Goal: Check status: Check status

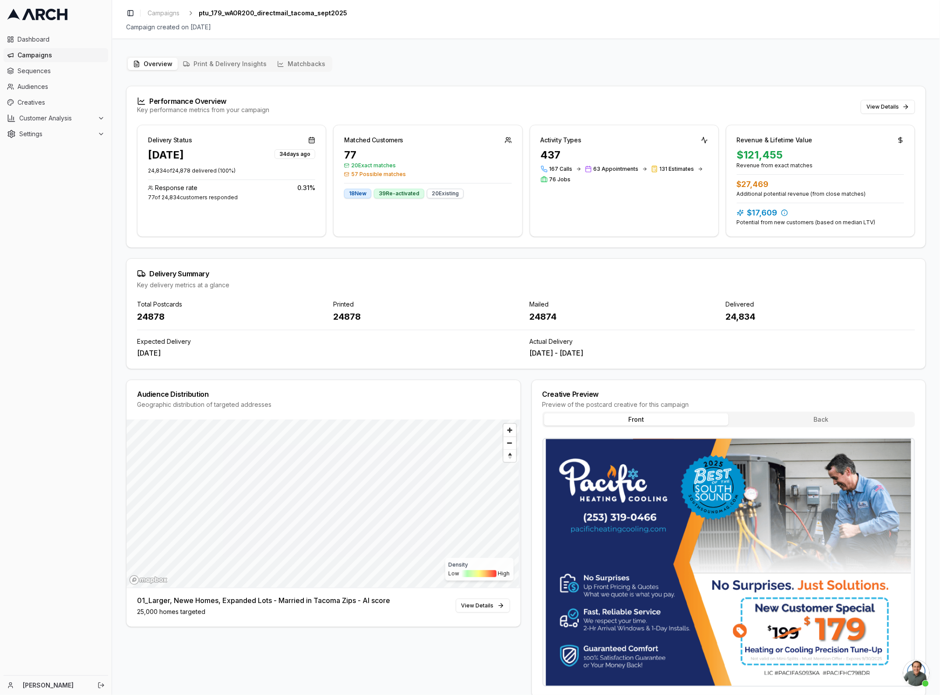
scroll to position [2799, 0]
click at [33, 74] on span "Sequences" at bounding box center [61, 71] width 87 height 9
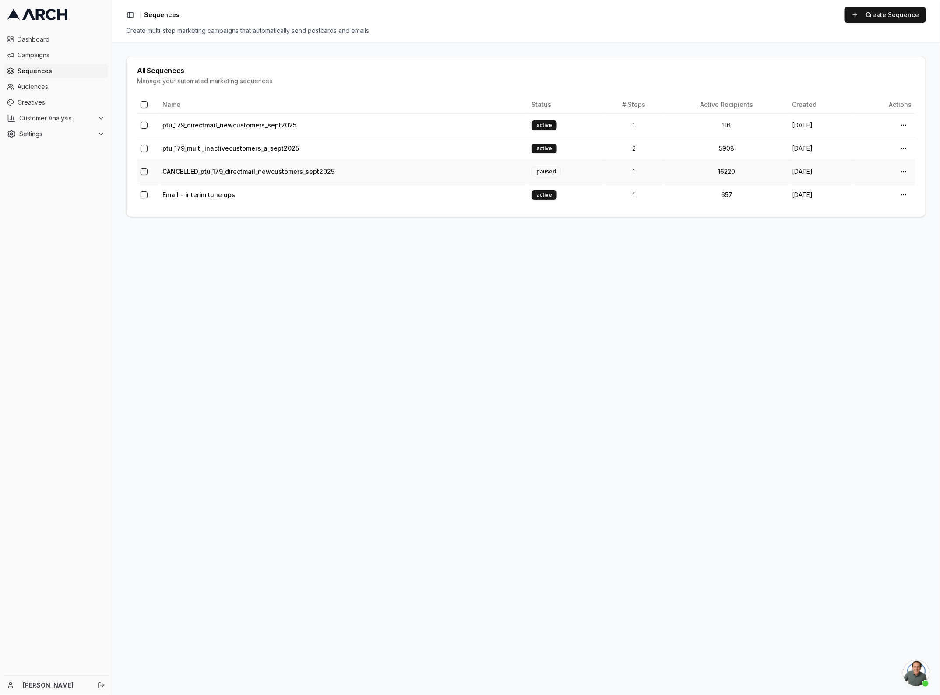
scroll to position [2811, 0]
click at [207, 149] on link "ptu_179_multi_inactivecustomers_a_sept2025" at bounding box center [230, 147] width 137 height 7
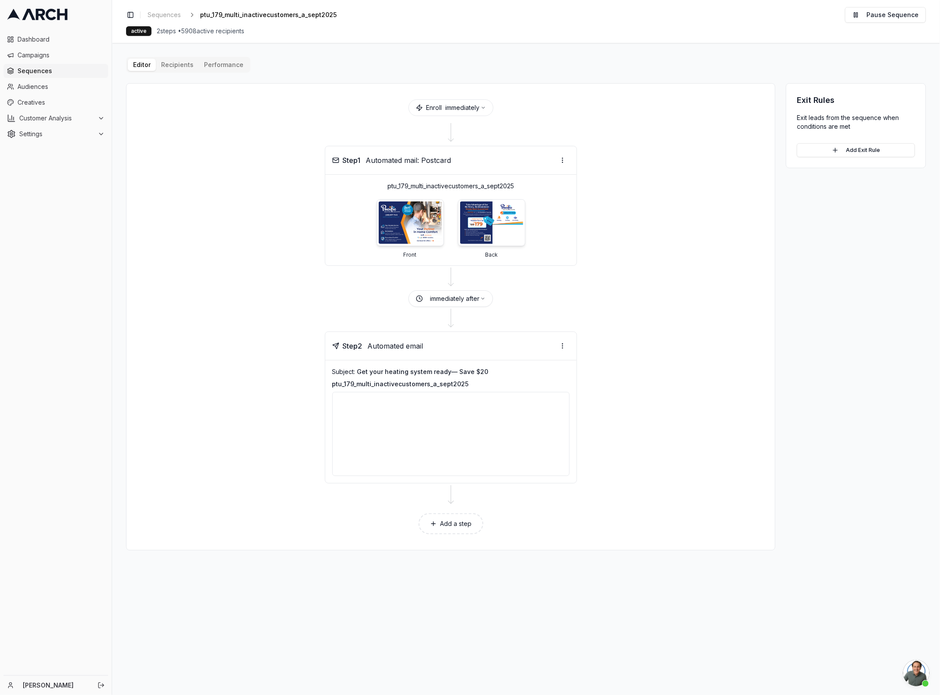
click at [182, 66] on div "Editor Recipients Performance Enroll immediately Step 1 Automated mail: Postcar…" at bounding box center [526, 303] width 800 height 493
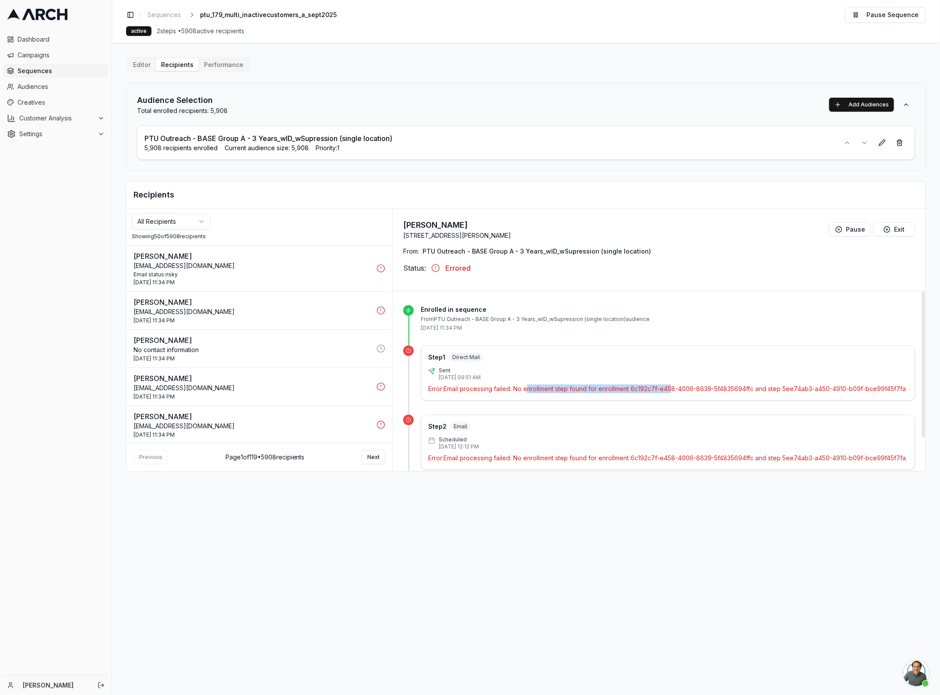
drag, startPoint x: 531, startPoint y: 391, endPoint x: 675, endPoint y: 390, distance: 143.6
click at [675, 390] on p "Error: Email processing failed: No enrollment step found for enrollment 6c192c7…" at bounding box center [667, 388] width 479 height 9
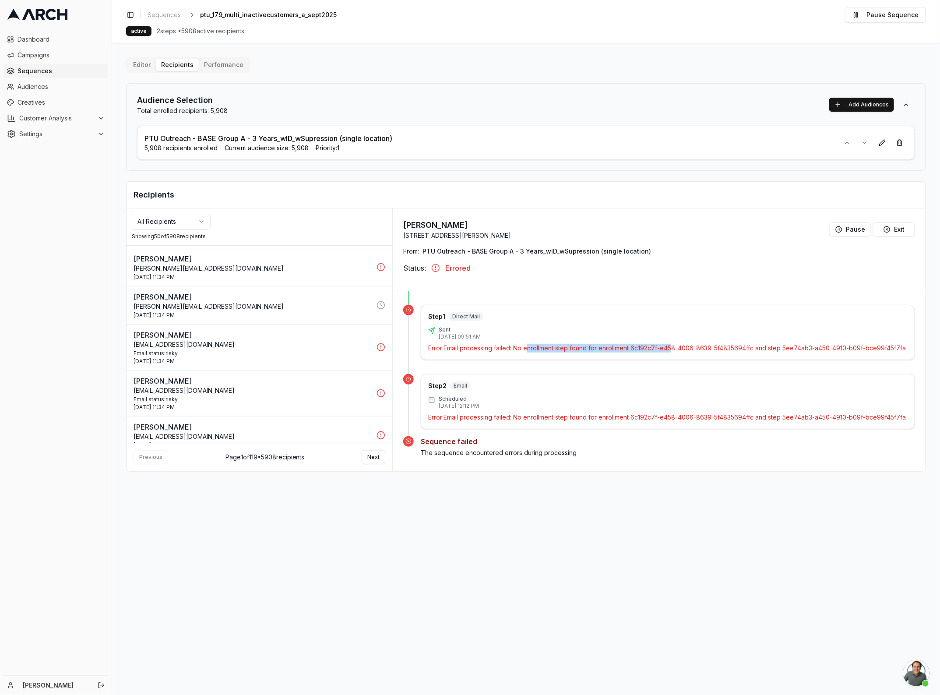
scroll to position [1838, 0]
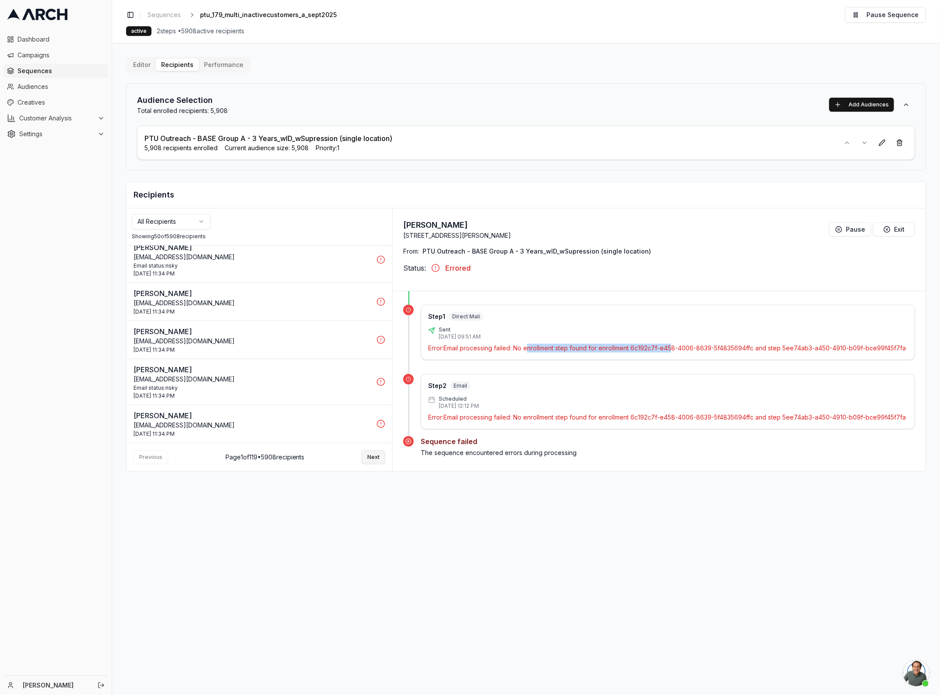
click at [377, 458] on button "Next" at bounding box center [374, 457] width 24 height 14
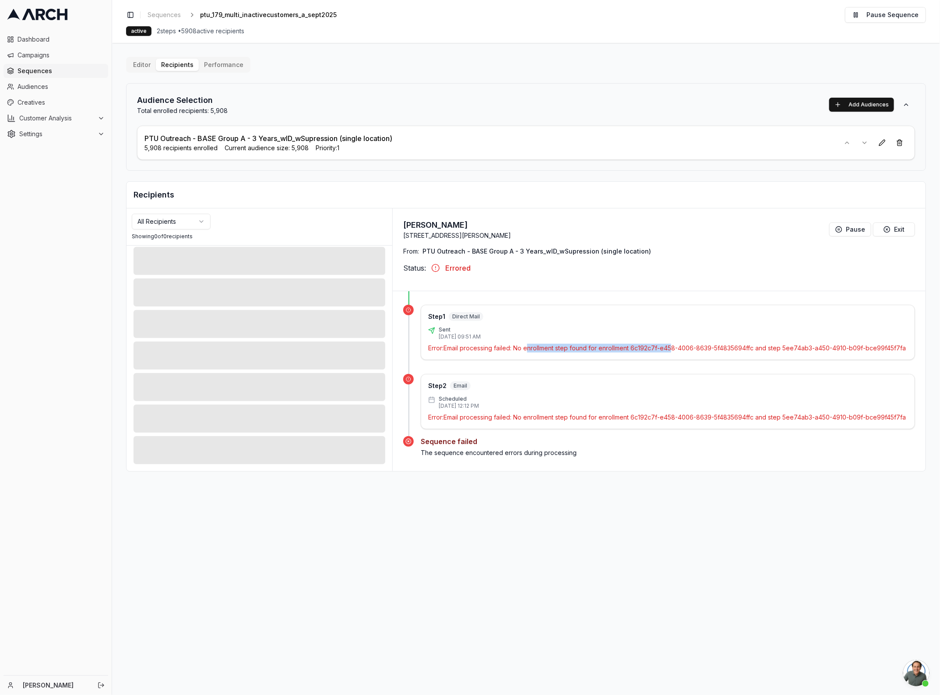
scroll to position [100, 0]
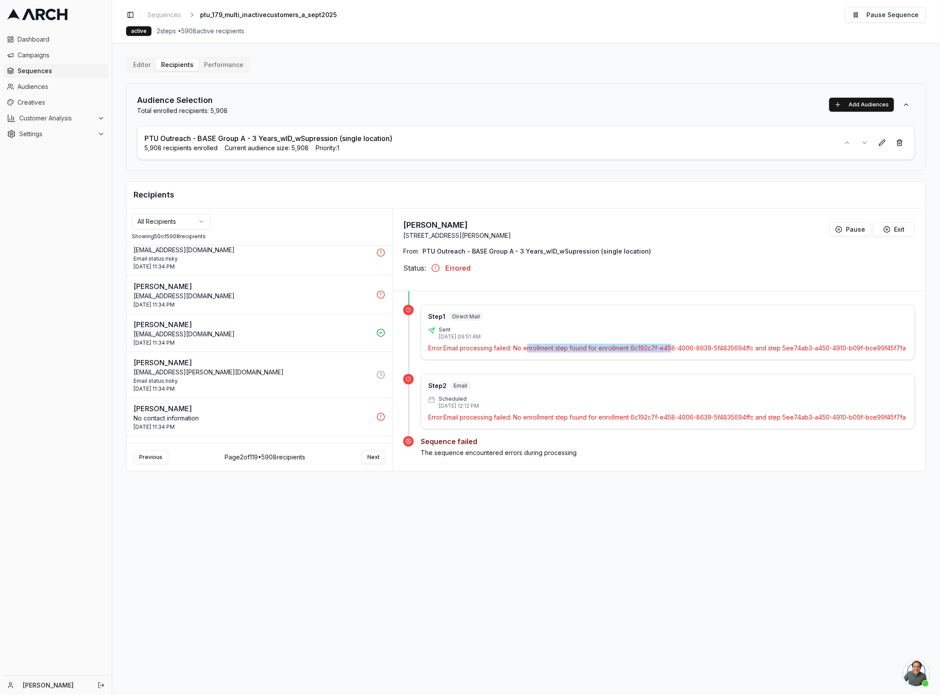
click at [377, 458] on button "Next" at bounding box center [374, 457] width 24 height 14
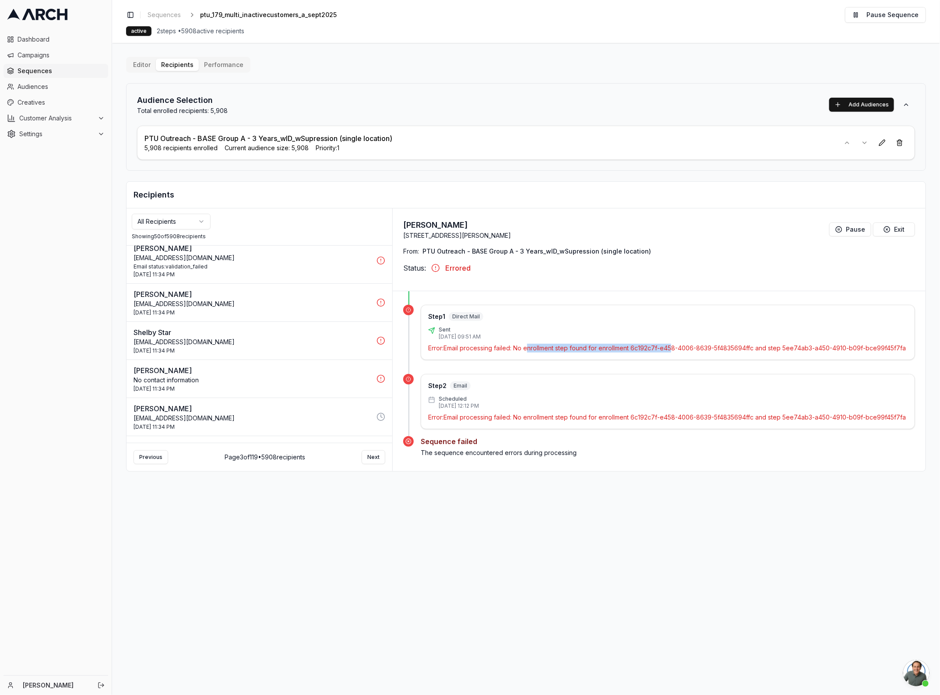
click at [377, 458] on button "Next" at bounding box center [374, 457] width 24 height 14
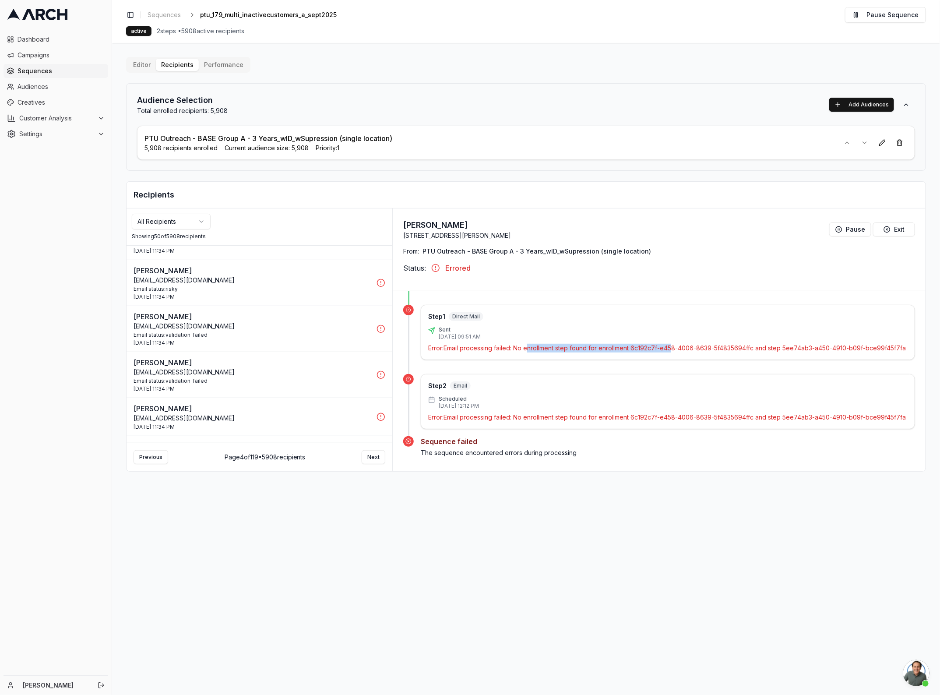
click at [214, 285] on p "nate.kaiel@yahoo.com" at bounding box center [253, 280] width 238 height 9
click at [285, 283] on p "nate.kaiel@yahoo.com" at bounding box center [253, 280] width 238 height 9
click at [312, 340] on div "3 Oct 2025 - 11:34 PM" at bounding box center [253, 342] width 238 height 7
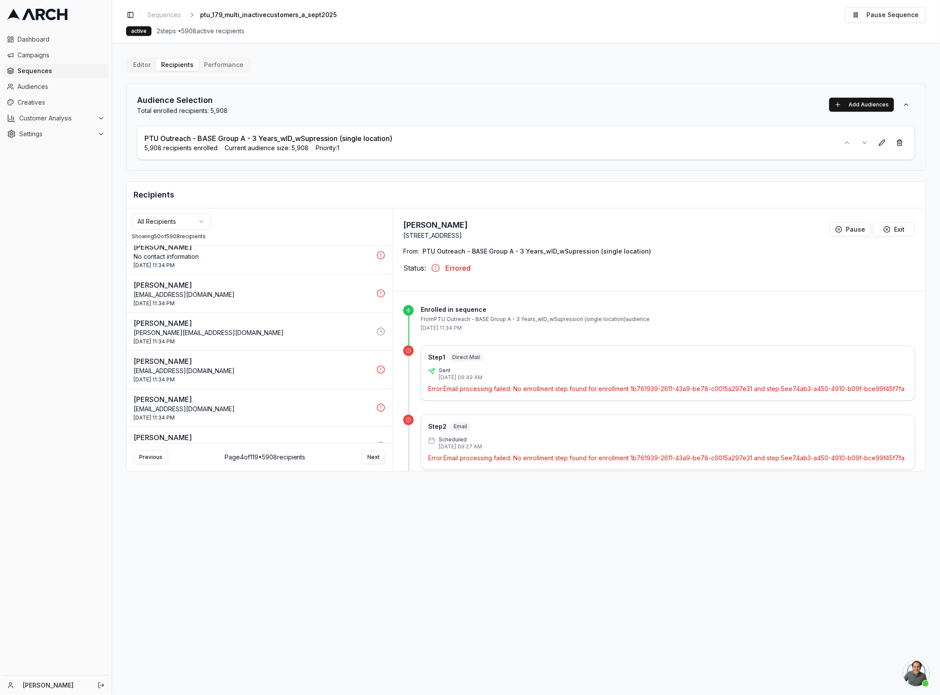
scroll to position [1822, 0]
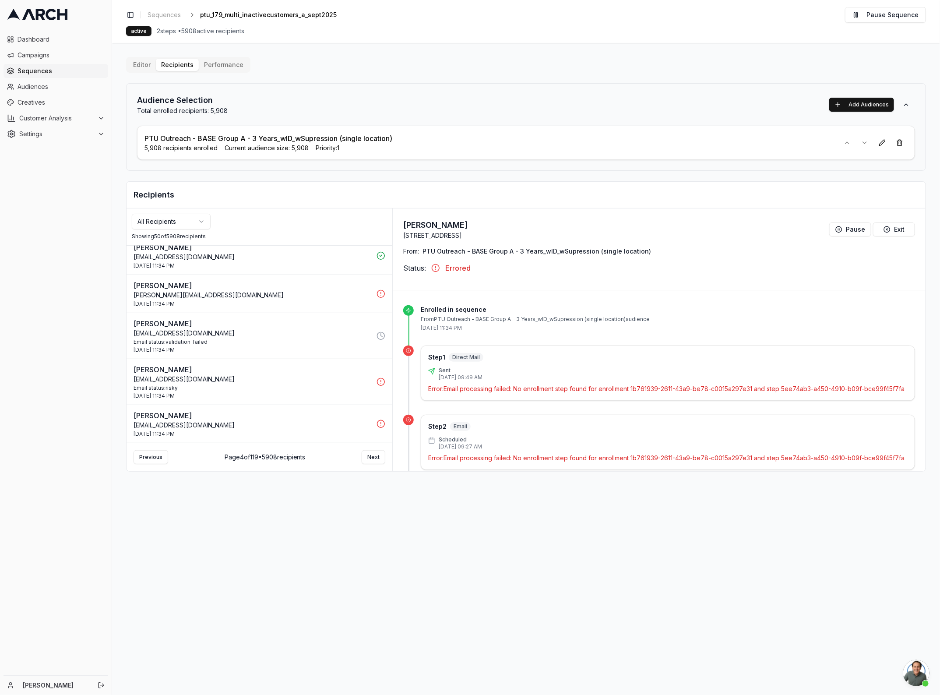
click at [307, 388] on div "Email status: risky" at bounding box center [253, 387] width 238 height 7
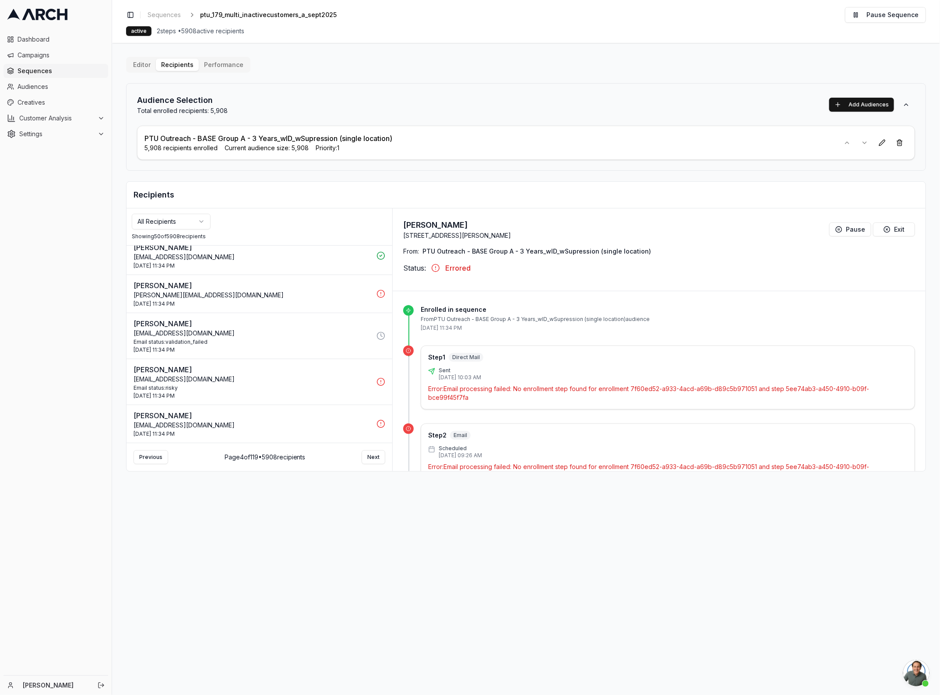
click at [147, 228] on body "Dashboard Campaigns Sequences Audiences Creatives Customer Analysis Settings Ka…" at bounding box center [470, 347] width 940 height 695
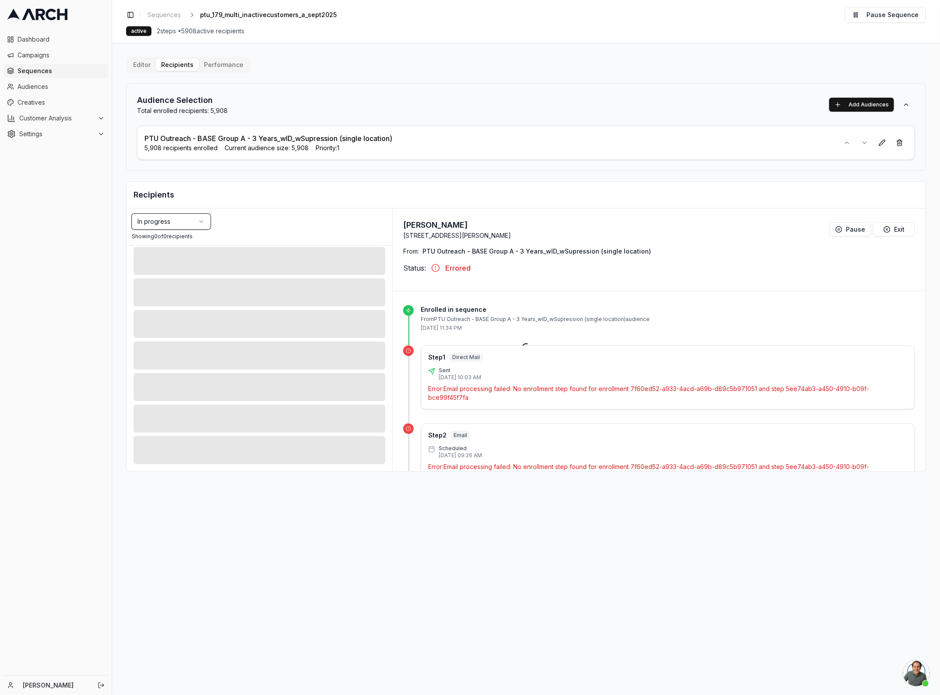
scroll to position [100, 0]
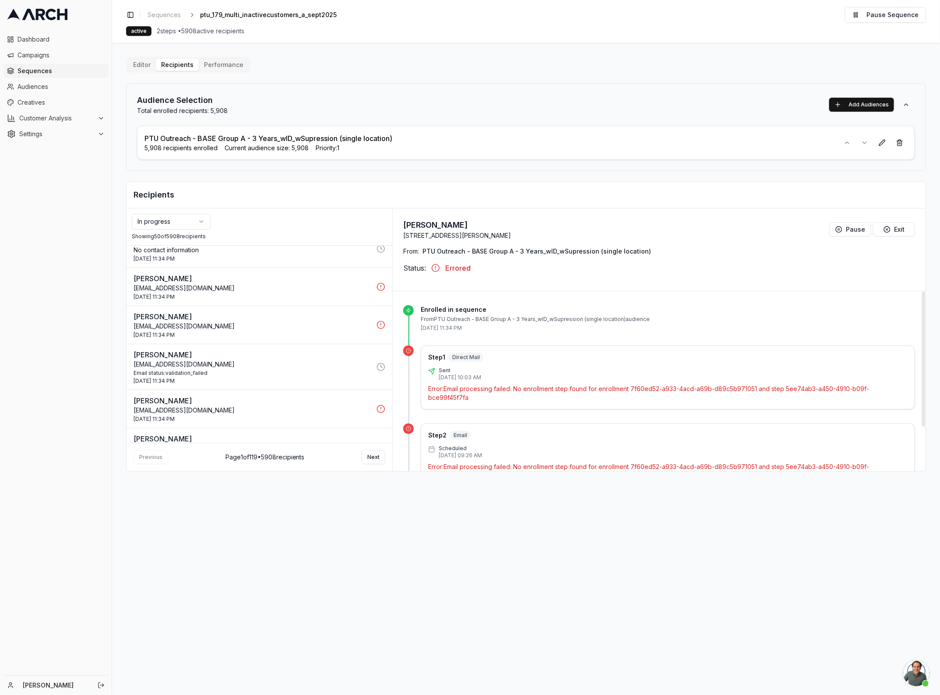
click at [257, 362] on p "msnlamb@comcast.net" at bounding box center [253, 364] width 238 height 9
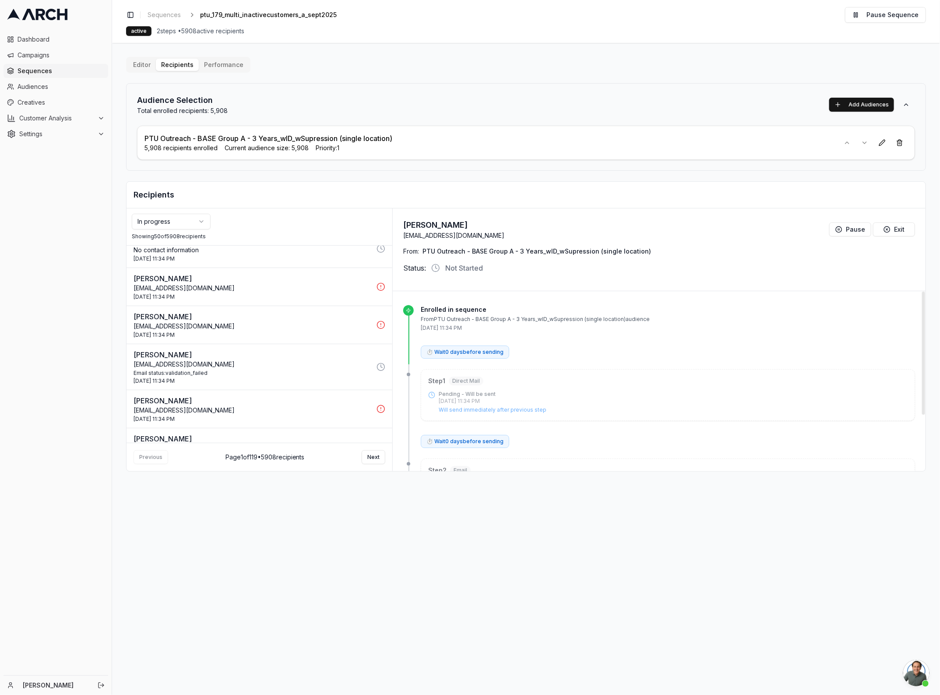
drag, startPoint x: 524, startPoint y: 318, endPoint x: 649, endPoint y: 325, distance: 125.8
click at [649, 325] on div "Enrolled in sequence From PTU Outreach - BASE Group A - 3 Years_wID_wSupression…" at bounding box center [668, 318] width 494 height 26
click at [649, 325] on p "3 Oct 2025 - 11:34 PM" at bounding box center [668, 327] width 494 height 7
